Goal: Task Accomplishment & Management: Use online tool/utility

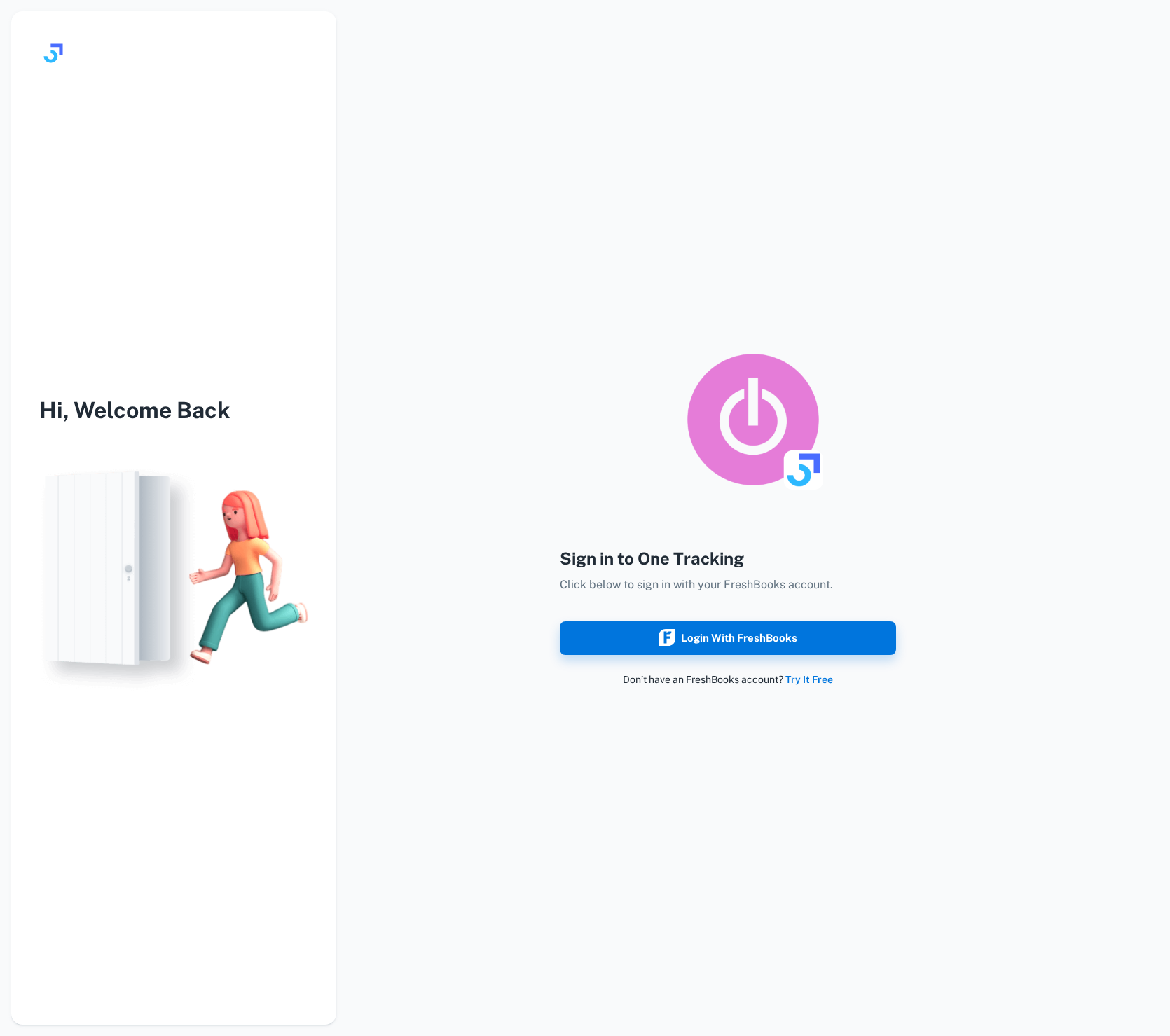
click at [730, 612] on div "Sign in to One Tracking Click below to sign in with your FreshBooks account. Lo…" at bounding box center [727, 617] width 336 height 142
click at [729, 624] on button "Login with FreshBooks" at bounding box center [727, 638] width 336 height 34
